Goal: Task Accomplishment & Management: Manage account settings

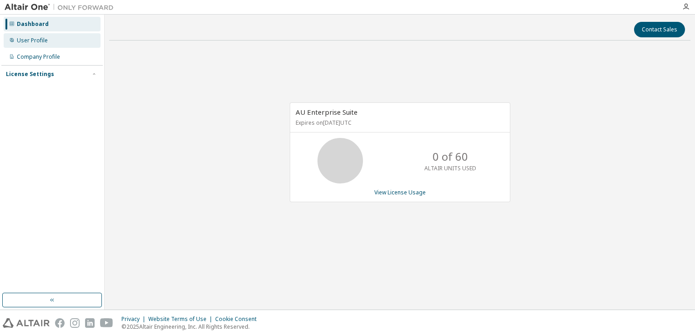
click at [40, 40] on div "User Profile" at bounding box center [32, 40] width 31 height 7
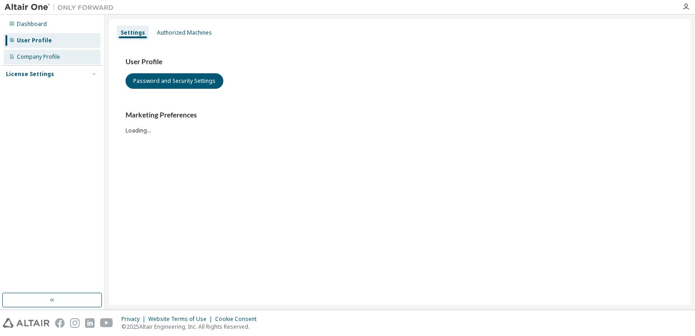
click at [38, 61] on div "Company Profile" at bounding box center [52, 57] width 97 height 15
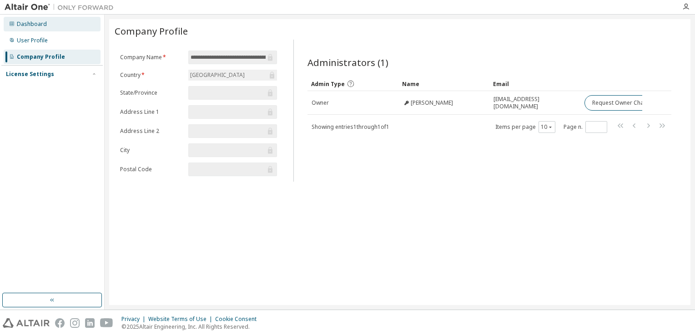
click at [26, 28] on div "Dashboard" at bounding box center [52, 24] width 97 height 15
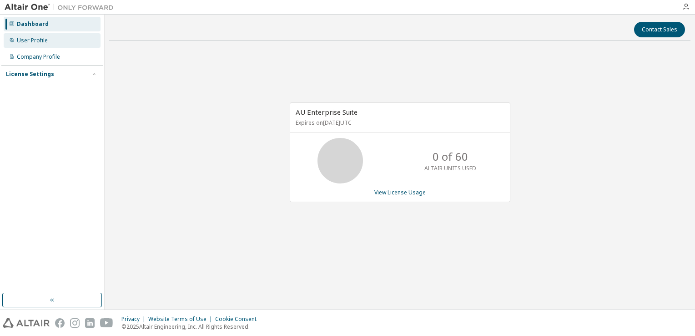
click at [26, 45] on div "User Profile" at bounding box center [52, 40] width 97 height 15
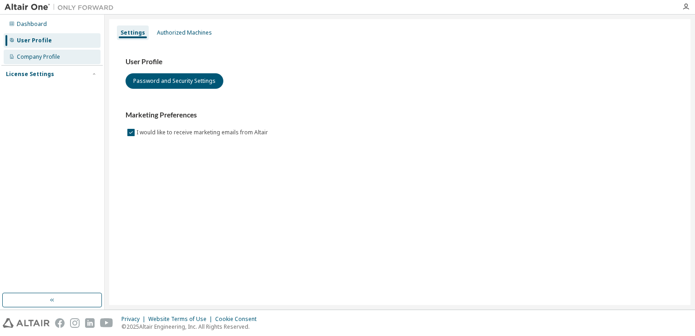
click at [26, 57] on div "Company Profile" at bounding box center [38, 56] width 43 height 7
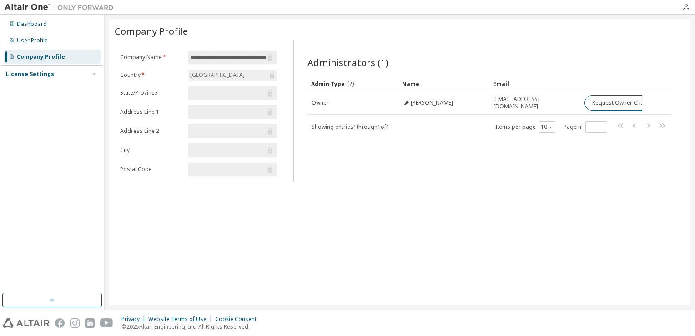
click at [26, 75] on div "License Settings" at bounding box center [30, 73] width 48 height 7
click at [31, 87] on div "Managed" at bounding box center [29, 89] width 25 height 7
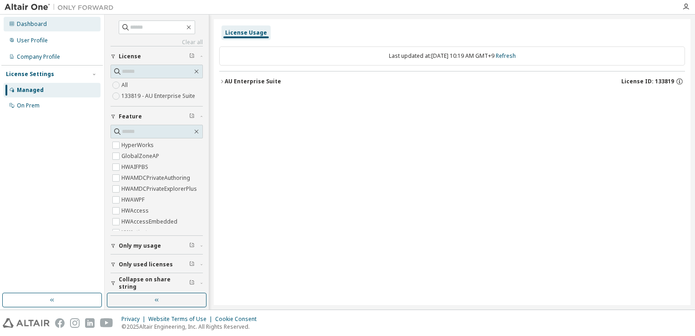
click at [32, 26] on div "Dashboard" at bounding box center [32, 23] width 30 height 7
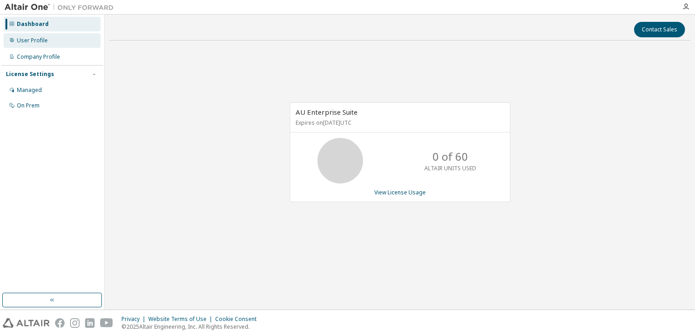
click at [31, 35] on div "User Profile" at bounding box center [52, 40] width 97 height 15
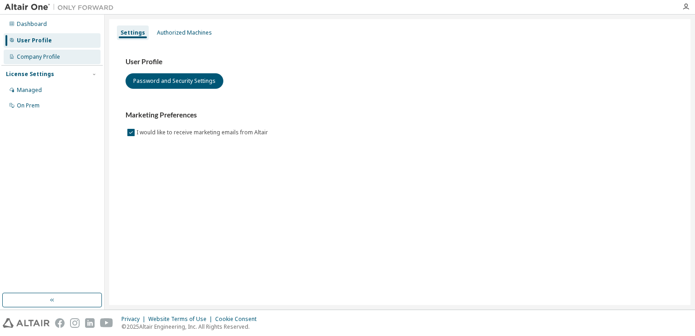
click at [33, 60] on div "Company Profile" at bounding box center [38, 56] width 43 height 7
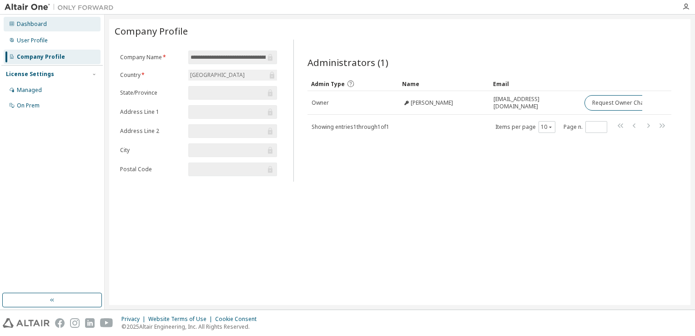
click at [26, 27] on div "Dashboard" at bounding box center [32, 23] width 30 height 7
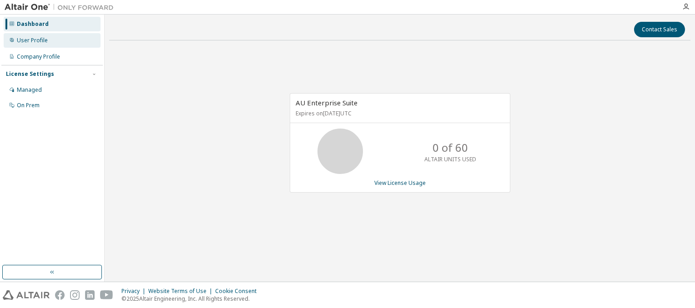
click at [52, 40] on div "User Profile" at bounding box center [52, 40] width 97 height 15
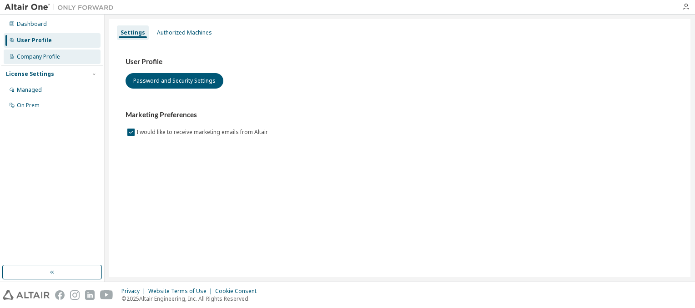
click at [46, 54] on div "Company Profile" at bounding box center [38, 56] width 43 height 7
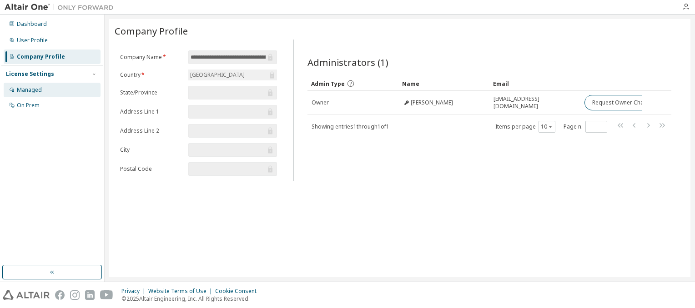
click at [41, 85] on div "Managed" at bounding box center [52, 90] width 97 height 15
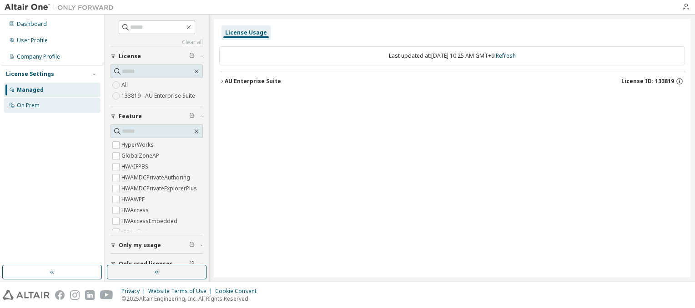
click at [22, 104] on div "On Prem" at bounding box center [28, 105] width 23 height 7
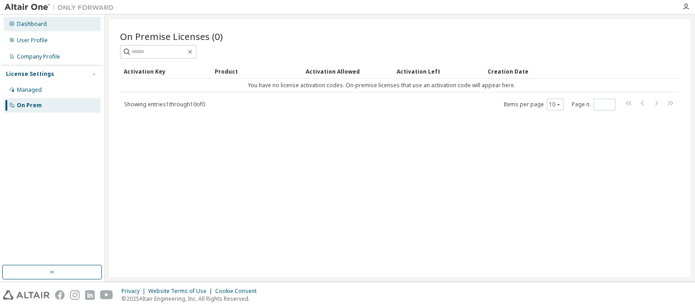
click at [33, 25] on div "Dashboard" at bounding box center [32, 23] width 30 height 7
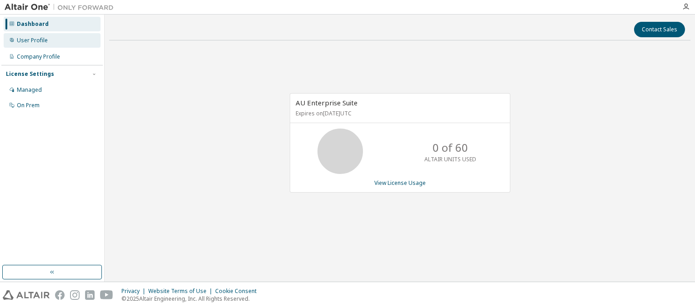
click at [44, 46] on div "User Profile" at bounding box center [52, 40] width 97 height 15
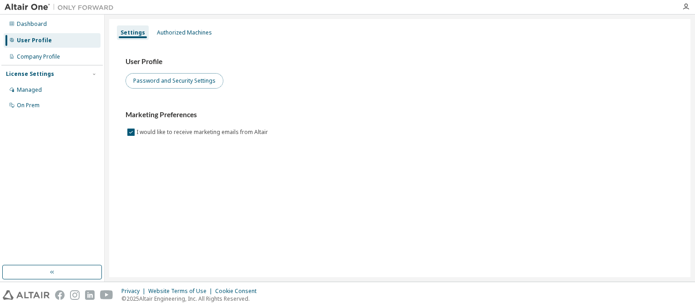
click at [151, 85] on button "Password and Security Settings" at bounding box center [175, 80] width 98 height 15
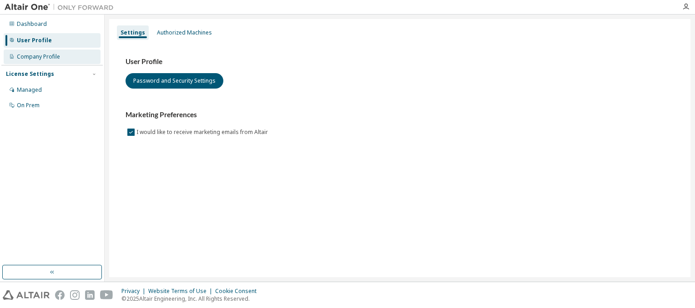
click at [40, 60] on div "Company Profile" at bounding box center [38, 56] width 43 height 7
